Goal: Find specific page/section: Find specific page/section

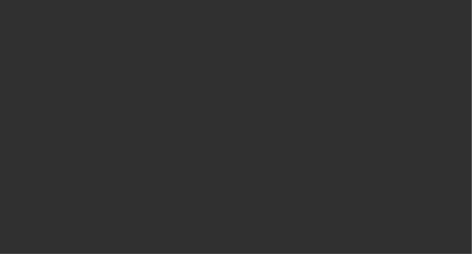
select select "50"
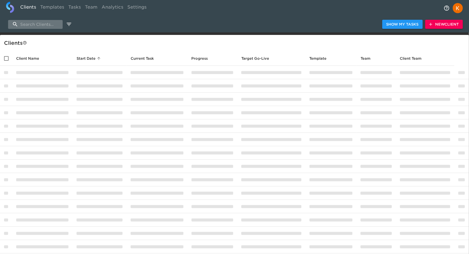
click at [35, 28] on input "search" at bounding box center [35, 24] width 55 height 9
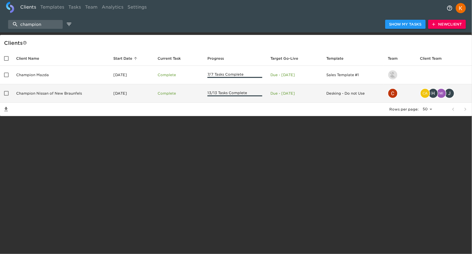
type input "champion"
click at [54, 97] on td "Champion Nissan of New Braunfels" at bounding box center [60, 93] width 97 height 18
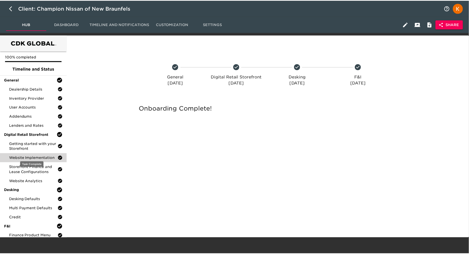
scroll to position [4, 0]
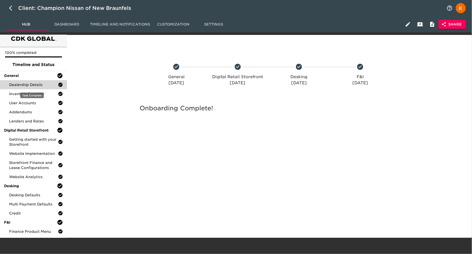
click at [24, 83] on span "Dealership Details" at bounding box center [33, 84] width 49 height 5
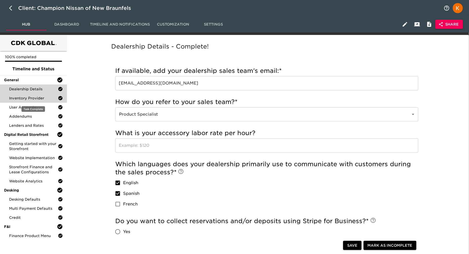
click at [31, 101] on div "Inventory Provider" at bounding box center [33, 98] width 67 height 9
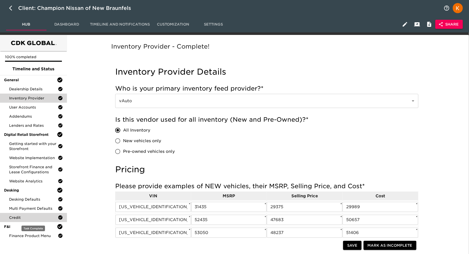
click at [38, 215] on span "Credit" at bounding box center [33, 217] width 49 height 5
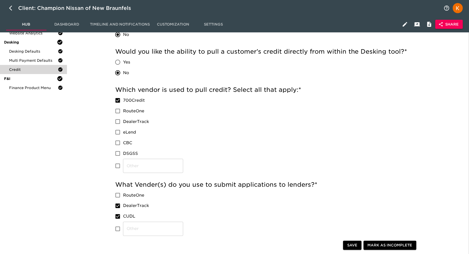
scroll to position [148, 0]
